Goal: Task Accomplishment & Management: Use online tool/utility

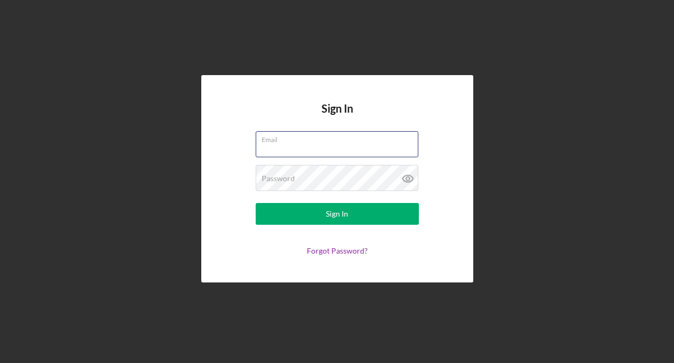
type input "[EMAIL_ADDRESS][DOMAIN_NAME]"
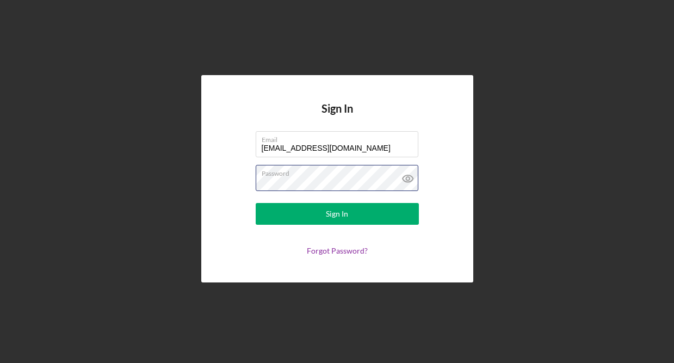
click at [337, 214] on button "Sign In" at bounding box center [337, 214] width 163 height 22
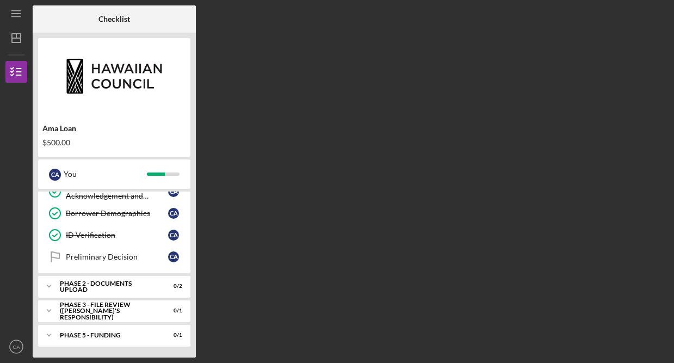
scroll to position [98, 0]
click at [51, 306] on icon "Icon/Expander" at bounding box center [49, 311] width 22 height 22
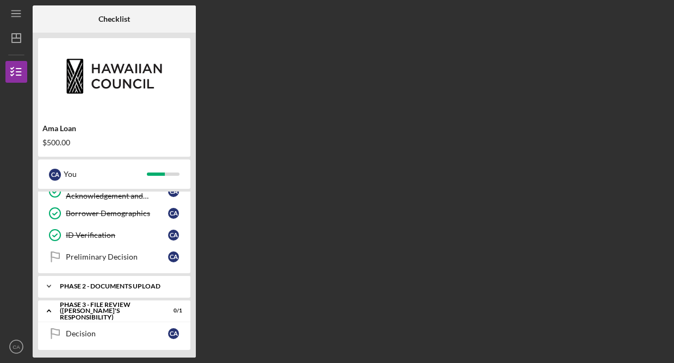
click at [57, 283] on icon "Icon/Expander" at bounding box center [49, 286] width 22 height 22
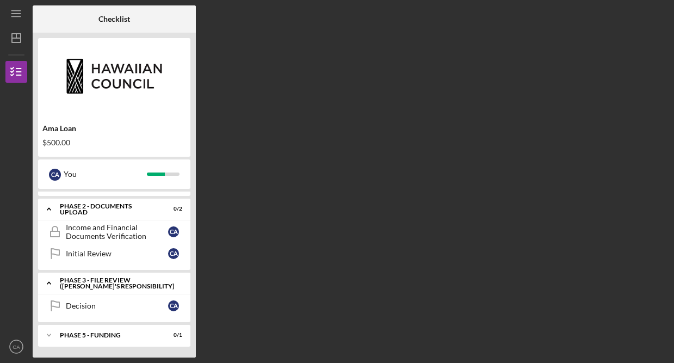
scroll to position [176, 0]
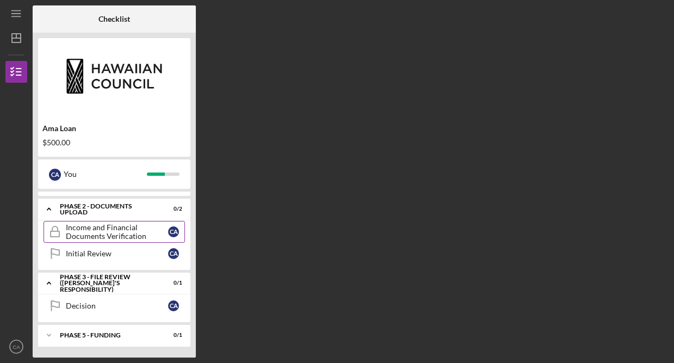
click at [69, 231] on div "Income and Financial Documents Verification" at bounding box center [117, 231] width 102 height 17
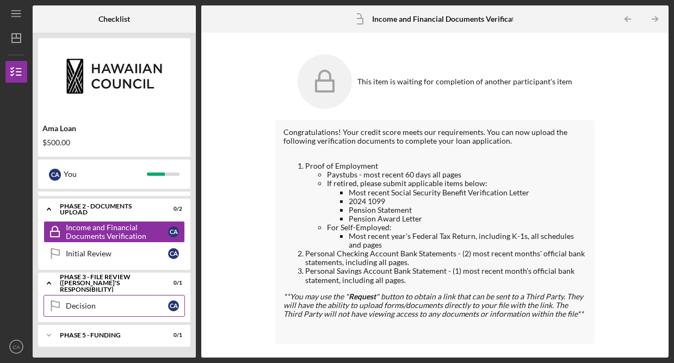
click at [126, 303] on div "Decision" at bounding box center [117, 305] width 102 height 9
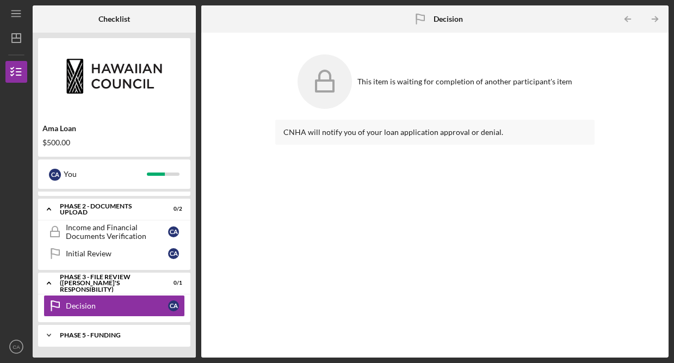
click at [134, 337] on div "Phase 5 - Funding" at bounding box center [118, 335] width 117 height 7
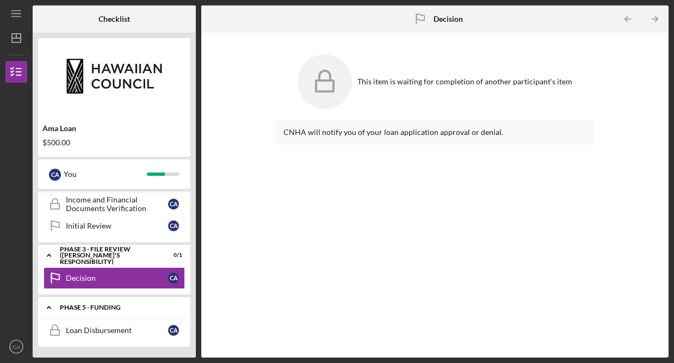
scroll to position [203, 0]
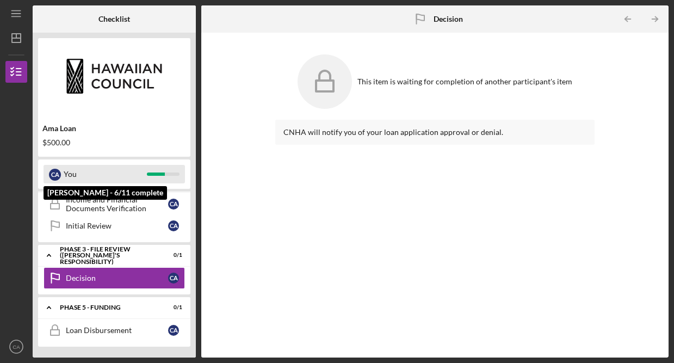
click at [134, 166] on div "You" at bounding box center [105, 174] width 83 height 18
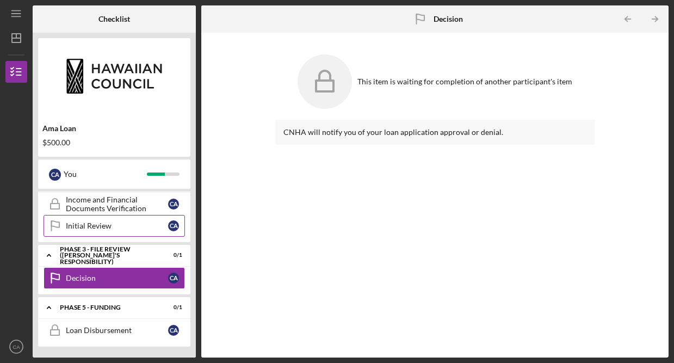
click at [95, 218] on link "Initial Review Initial Review C A" at bounding box center [114, 226] width 141 height 22
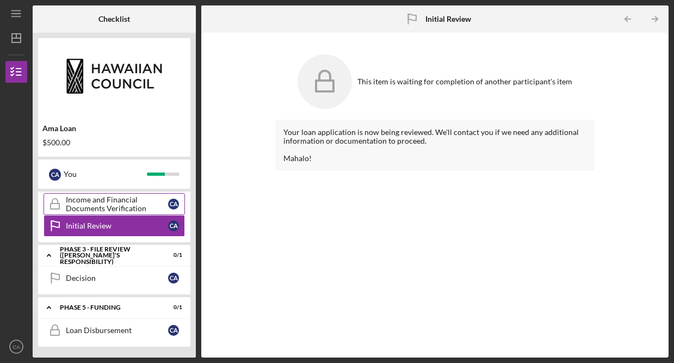
click at [119, 208] on div "Income and Financial Documents Verification" at bounding box center [117, 203] width 102 height 17
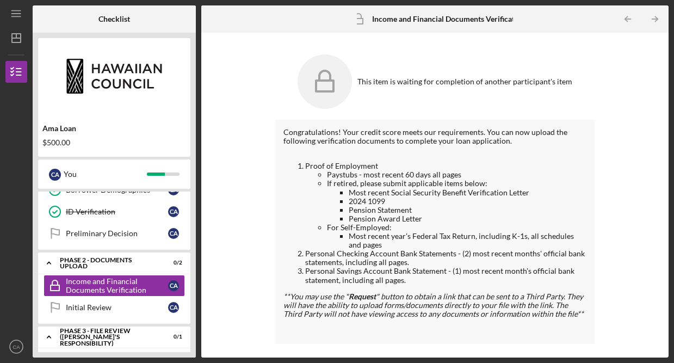
scroll to position [121, 0]
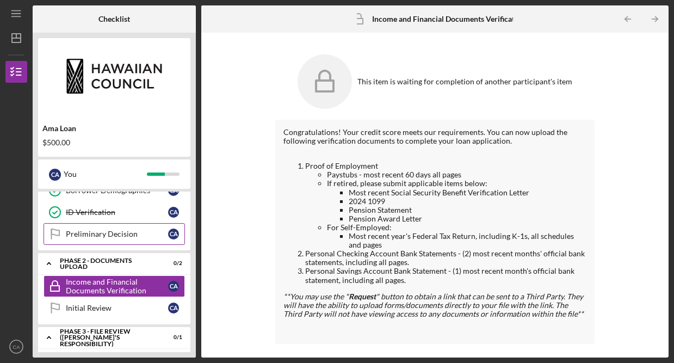
click at [123, 233] on div "Preliminary Decision" at bounding box center [117, 234] width 102 height 9
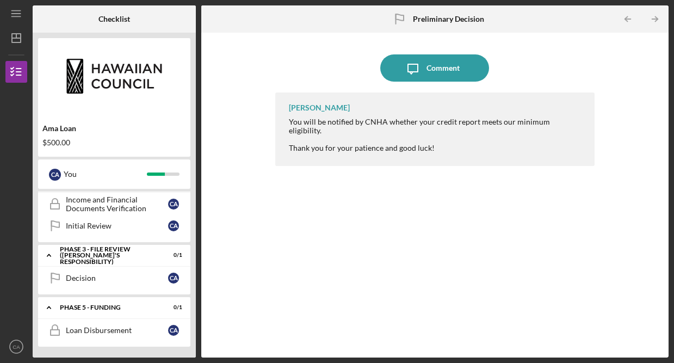
scroll to position [203, 0]
